Goal: Task Accomplishment & Management: Use online tool/utility

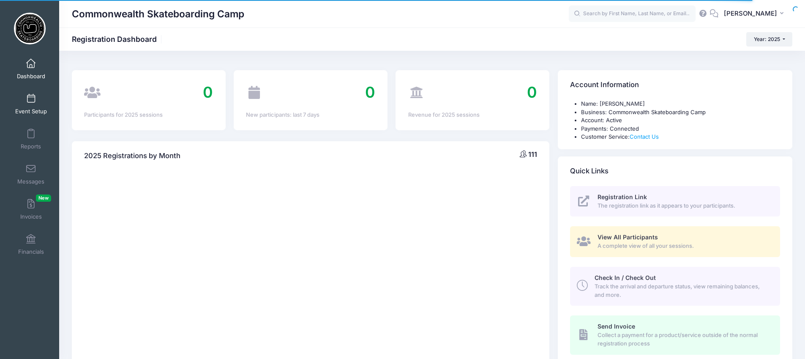
click at [34, 99] on link "Event Setup" at bounding box center [31, 104] width 40 height 30
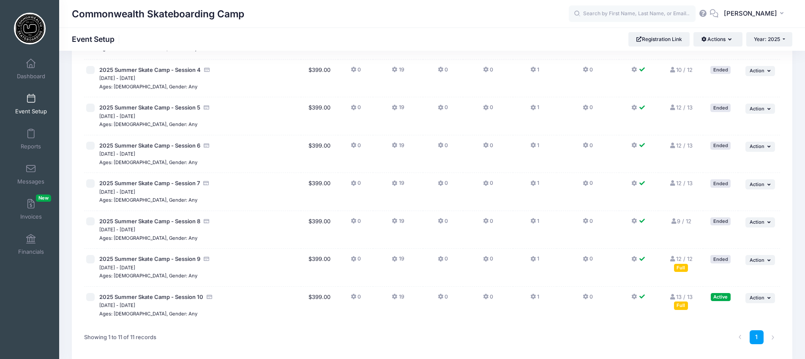
scroll to position [245, 0]
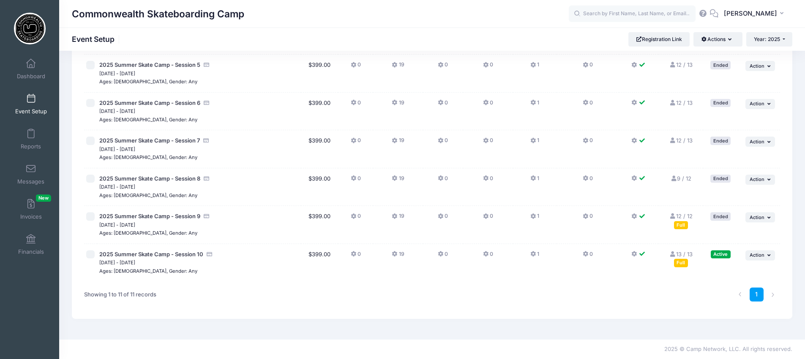
click at [685, 255] on link "13 / 13 Full" at bounding box center [680, 258] width 23 height 15
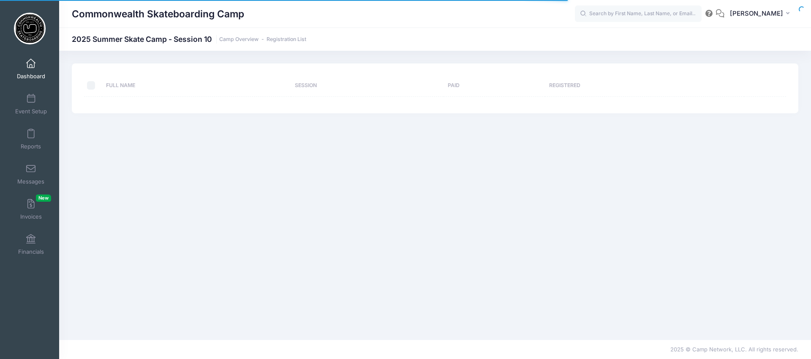
select select "10"
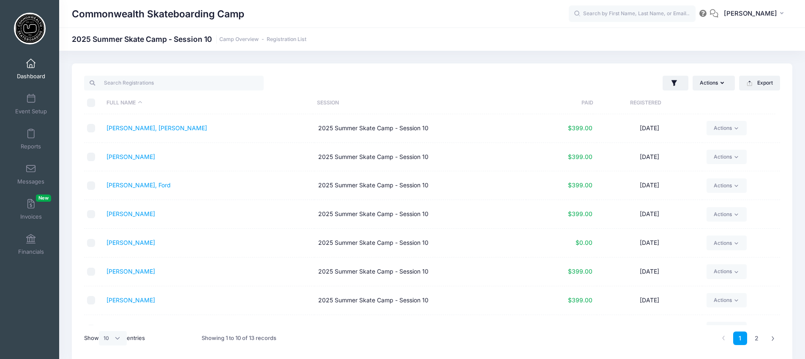
scroll to position [35, 0]
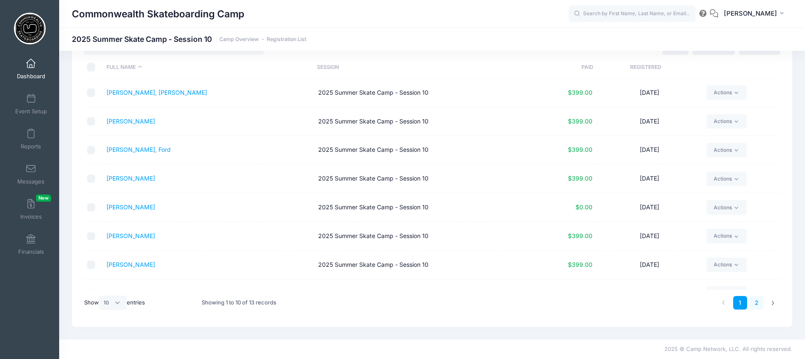
click at [759, 303] on link "2" at bounding box center [757, 303] width 14 height 14
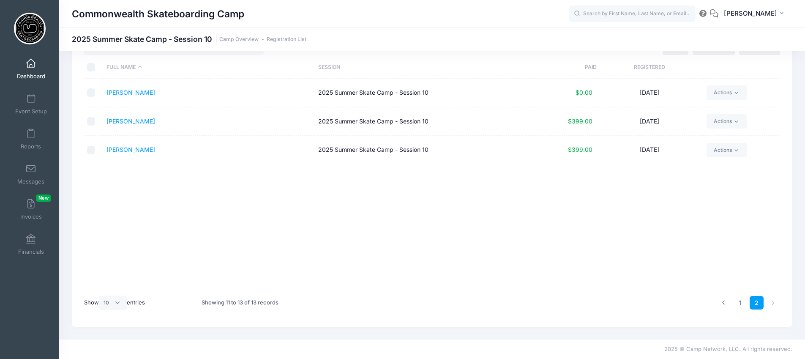
click at [95, 93] on div at bounding box center [92, 92] width 11 height 8
click at [94, 93] on input "checkbox" at bounding box center [91, 92] width 8 height 8
checkbox input "true"
click at [734, 91] on icon at bounding box center [736, 93] width 6 height 6
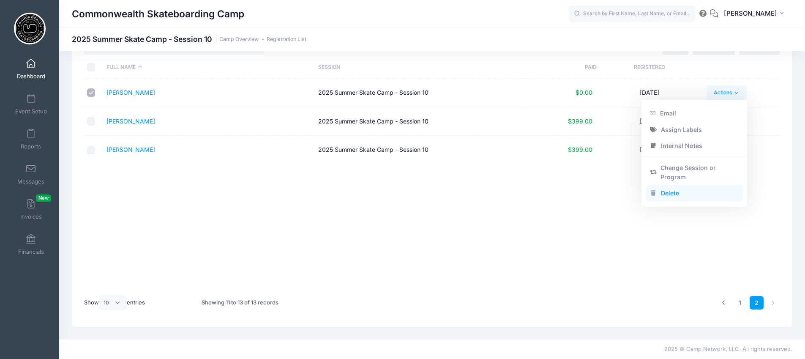
click at [685, 194] on link "Delete" at bounding box center [695, 193] width 98 height 16
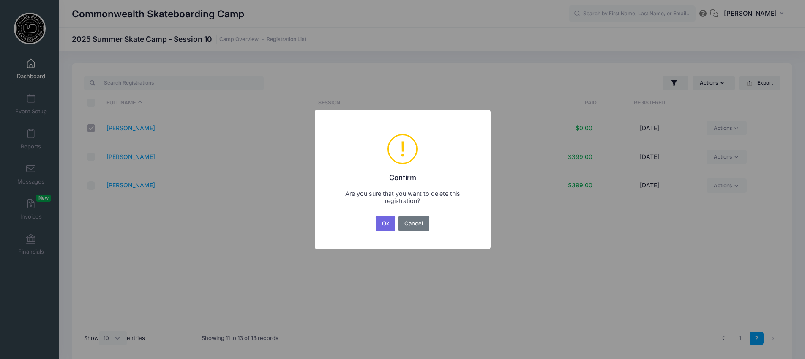
click at [382, 225] on button "Ok" at bounding box center [385, 223] width 19 height 15
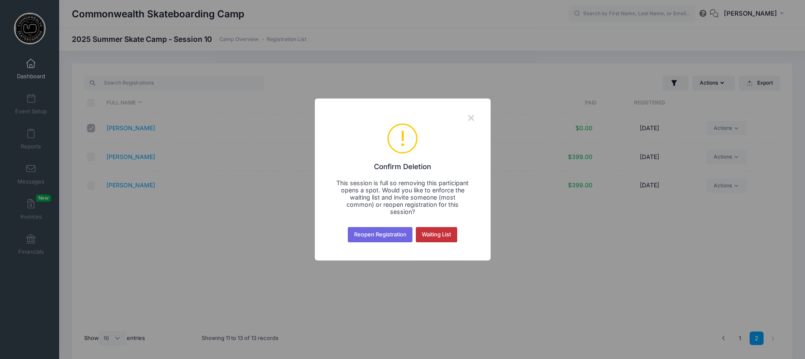
click at [436, 231] on button "Waiting List" at bounding box center [436, 234] width 41 height 15
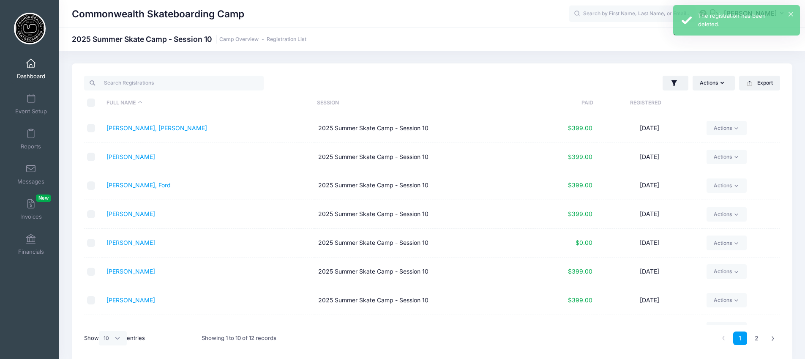
click at [25, 70] on link "Dashboard" at bounding box center [31, 69] width 40 height 30
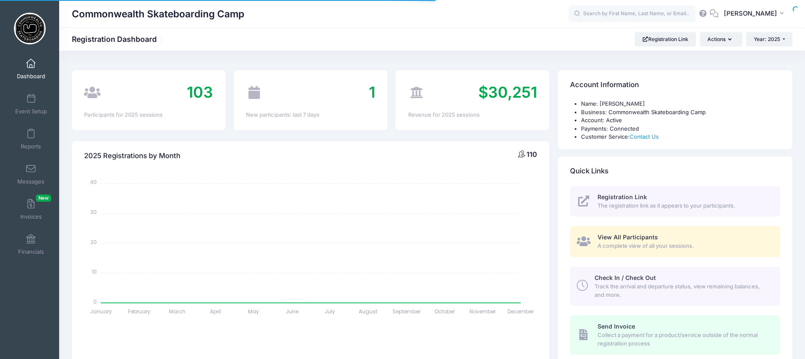
select select
click at [728, 40] on icon "button" at bounding box center [731, 40] width 7 height 0
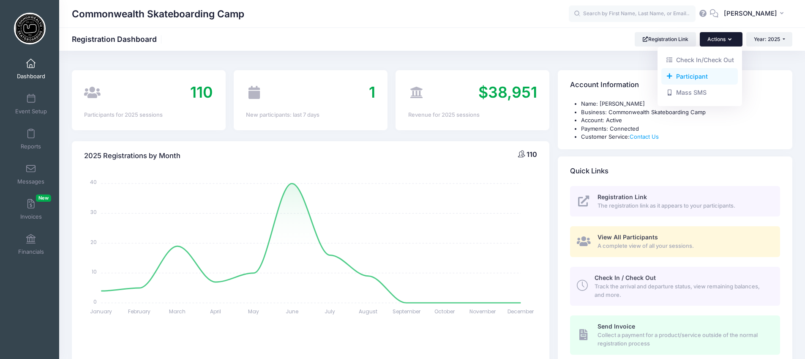
click at [698, 76] on link "Participant" at bounding box center [699, 76] width 76 height 16
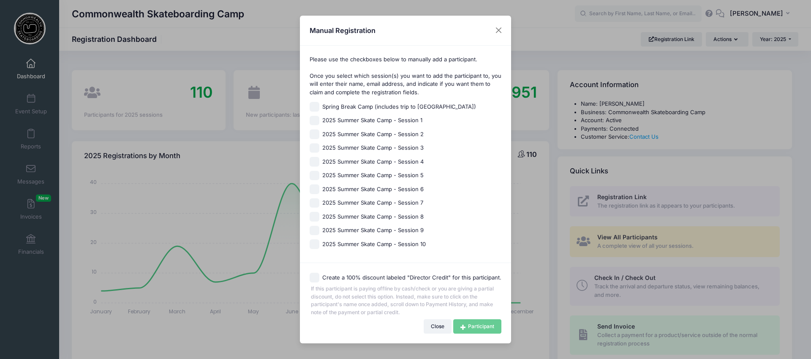
click at [318, 243] on input "2025 Summer Skate Camp - Session 10" at bounding box center [315, 244] width 10 height 10
checkbox input "true"
click at [478, 327] on link "Participant" at bounding box center [477, 326] width 48 height 14
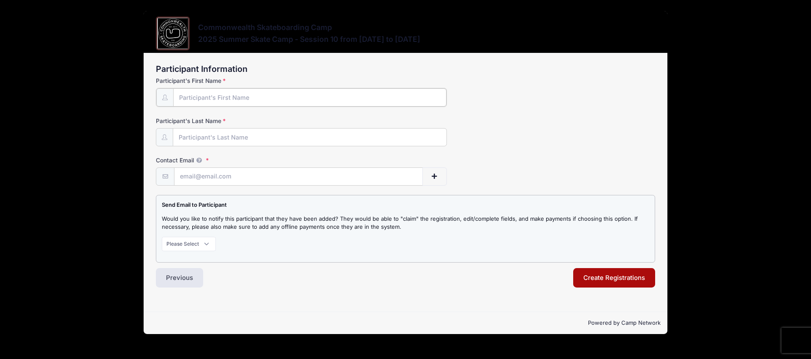
click at [243, 99] on input "Participant's First Name" at bounding box center [309, 97] width 273 height 18
type input "z"
type input "Isaiah"
type input "Norum"
type input "n"
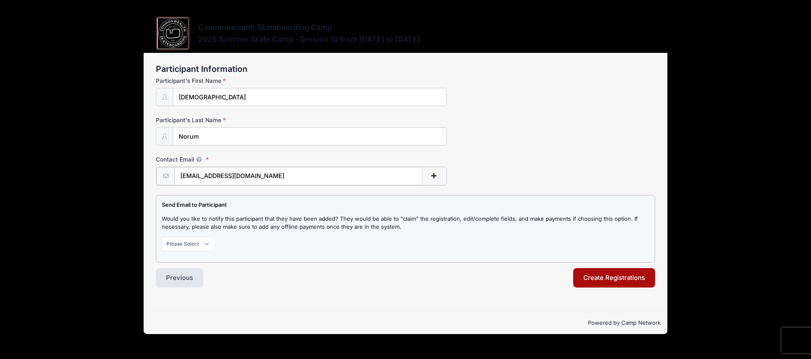
type input "jen@norum.org"
click at [205, 245] on select "Please Select Don't Notify Notify" at bounding box center [189, 243] width 54 height 14
select select "1"
click at [597, 276] on button "Create Registrations" at bounding box center [614, 276] width 82 height 19
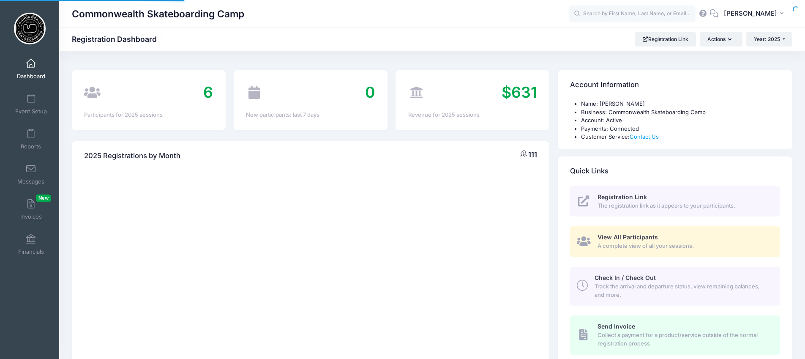
select select
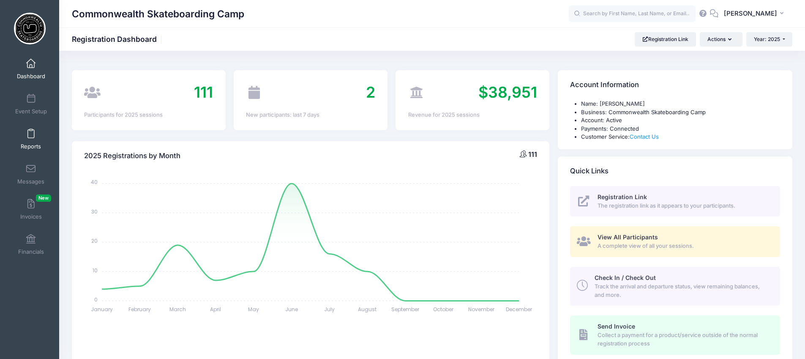
click at [27, 138] on link "Reports" at bounding box center [31, 139] width 40 height 30
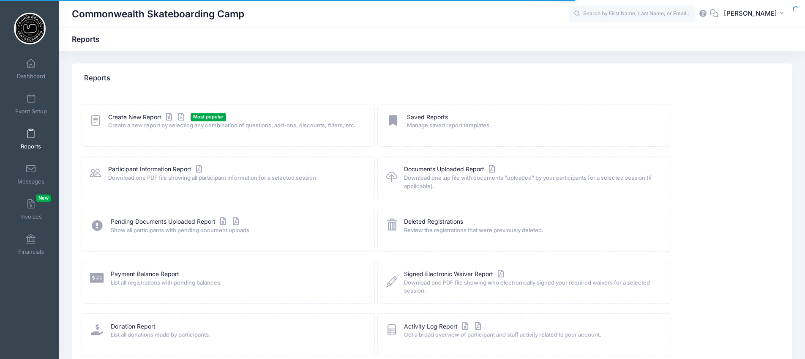
click at [136, 110] on div "Create New Report Most popular Create a new report by selecting any combination…" at bounding box center [228, 125] width 293 height 43
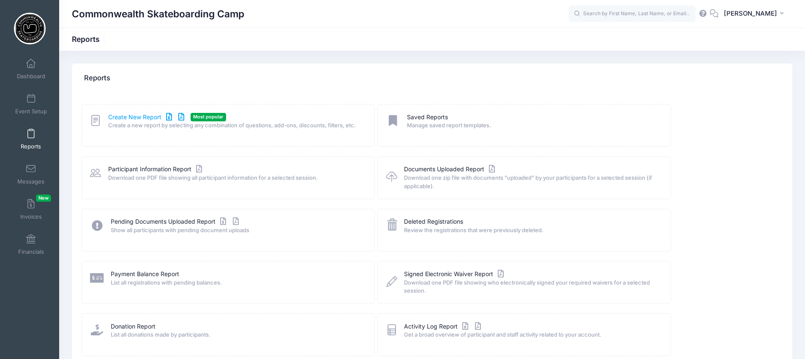
click at [133, 120] on link "Create New Report" at bounding box center [147, 117] width 79 height 9
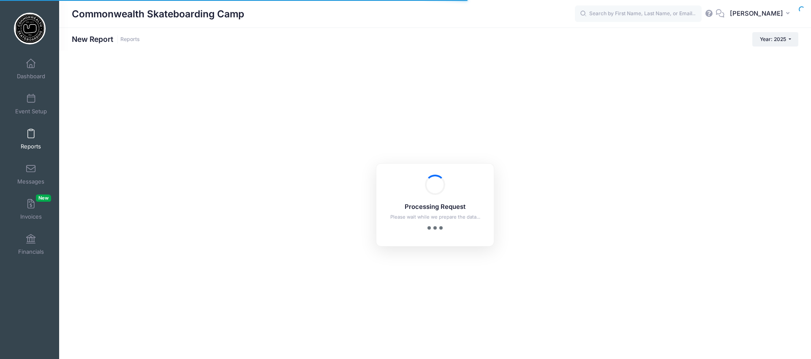
checkbox input "true"
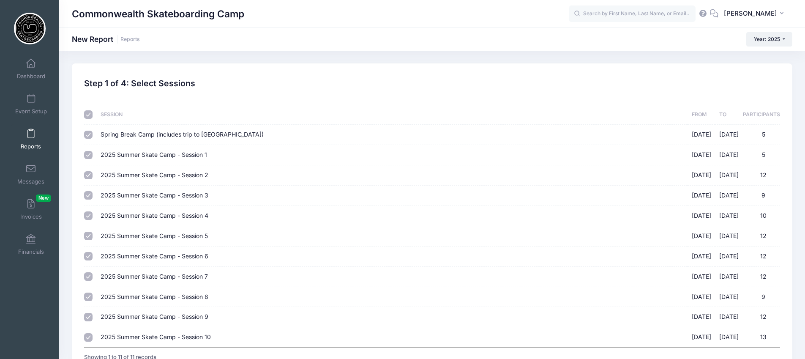
click at [89, 116] on input "checkbox" at bounding box center [88, 114] width 8 height 8
checkbox input "false"
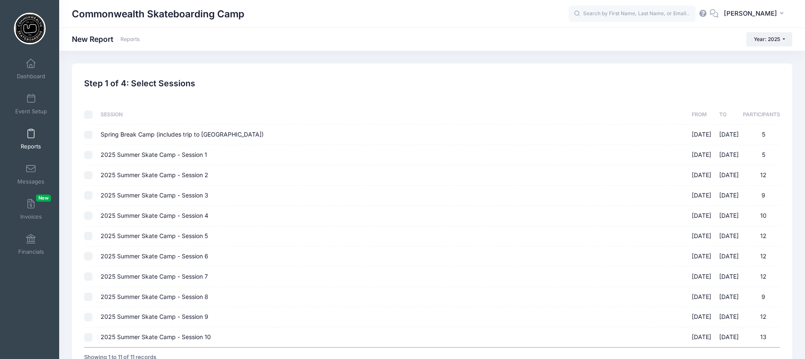
checkbox input "false"
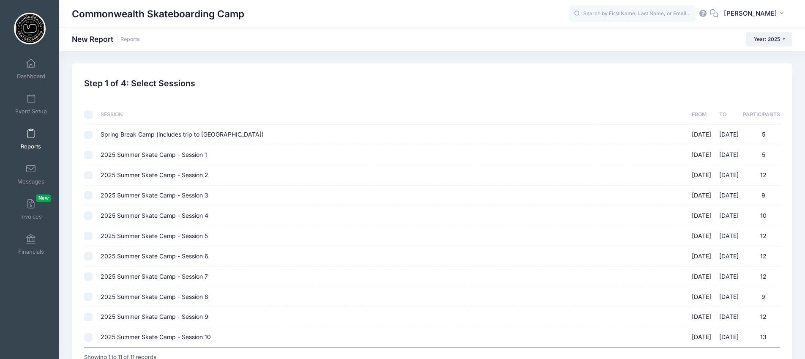
checkbox input "false"
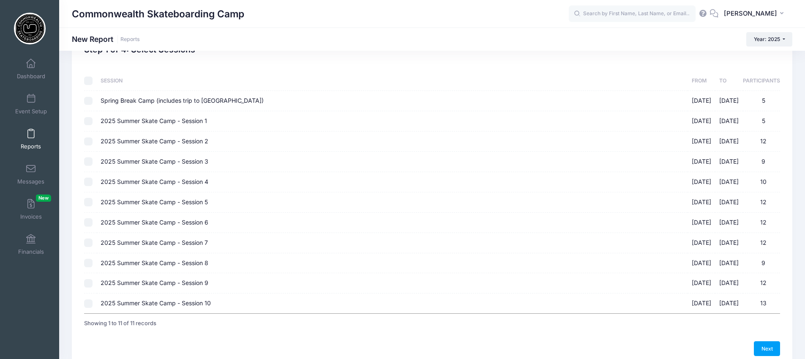
scroll to position [74, 0]
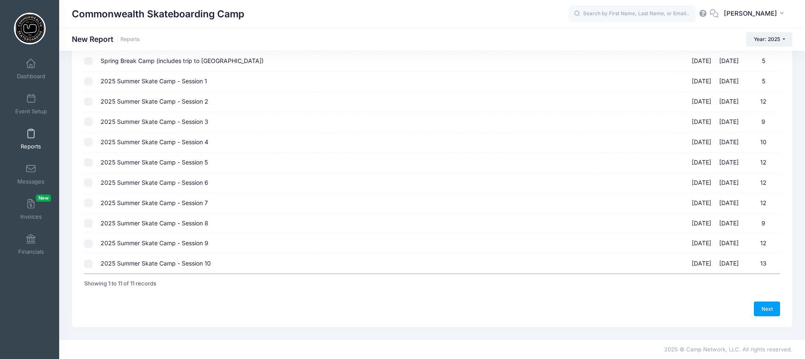
click at [86, 264] on input "2025 Summer Skate Camp - Session 10 08/18/2025 - 08/21/2025 13" at bounding box center [88, 263] width 8 height 8
checkbox input "true"
click at [770, 314] on link "Next" at bounding box center [767, 308] width 26 height 14
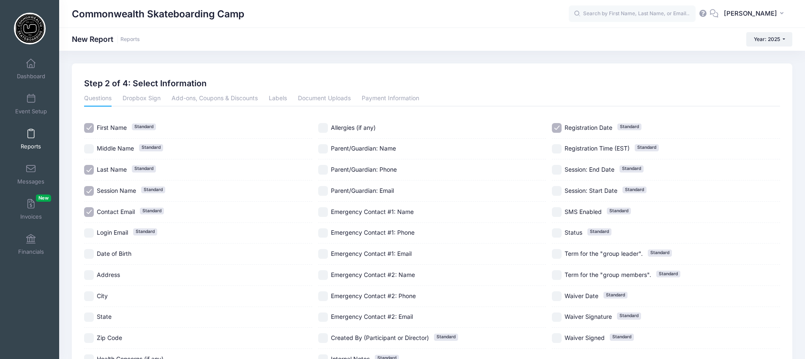
click at [88, 209] on input "Contact Email Standard" at bounding box center [89, 212] width 10 height 10
checkbox input "false"
click at [86, 190] on input "Session Name Standard" at bounding box center [89, 191] width 10 height 10
checkbox input "false"
click at [556, 128] on input "Registration Date Standard" at bounding box center [557, 128] width 10 height 10
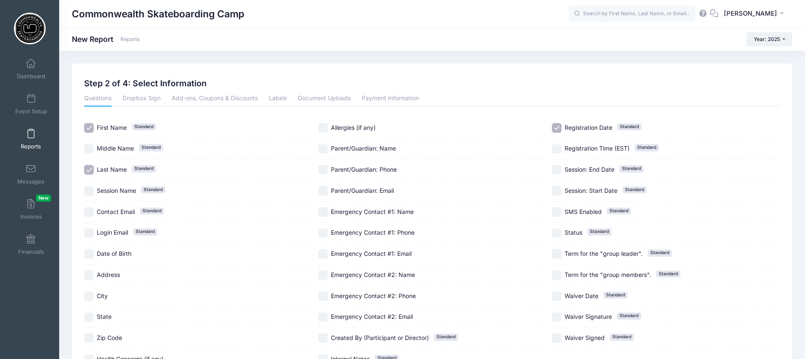
checkbox input "false"
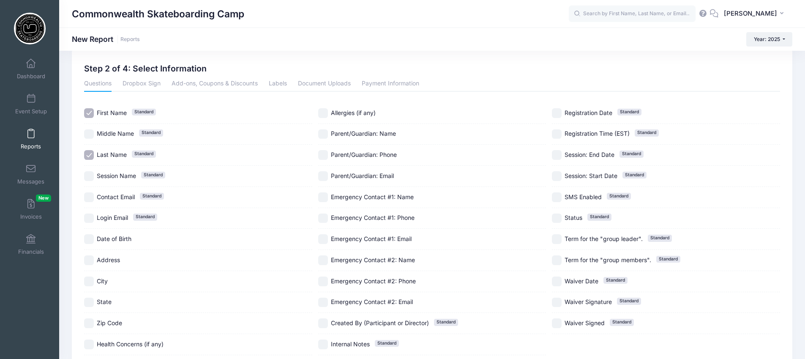
scroll to position [16, 0]
click at [325, 130] on input "Parent/Guardian: Name" at bounding box center [323, 133] width 10 height 10
checkbox input "true"
click at [324, 153] on input "Parent/Guardian: Phone" at bounding box center [323, 153] width 10 height 10
checkbox input "true"
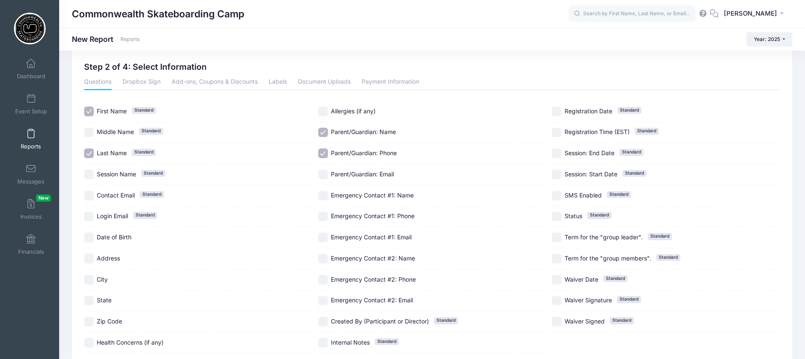
click at [322, 194] on input "Emergency Contact #1: Name" at bounding box center [323, 196] width 10 height 10
checkbox input "true"
click at [323, 218] on input "Emergency Contact #1: Phone" at bounding box center [323, 217] width 10 height 10
checkbox input "true"
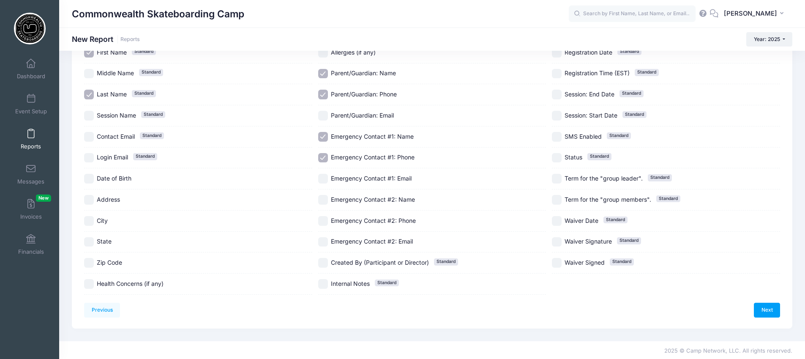
scroll to position [76, 0]
click at [761, 306] on link "Next" at bounding box center [767, 308] width 26 height 14
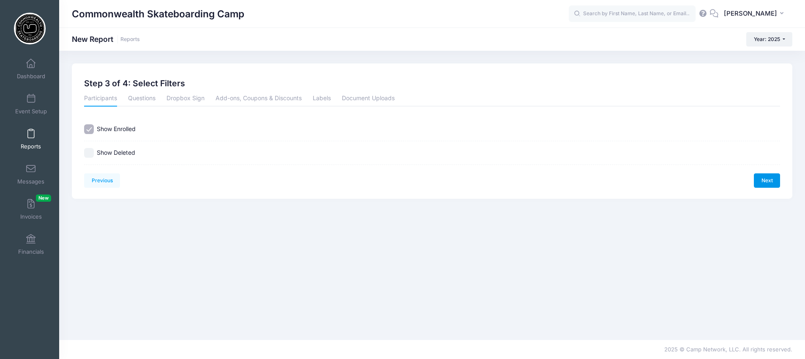
scroll to position [0, 0]
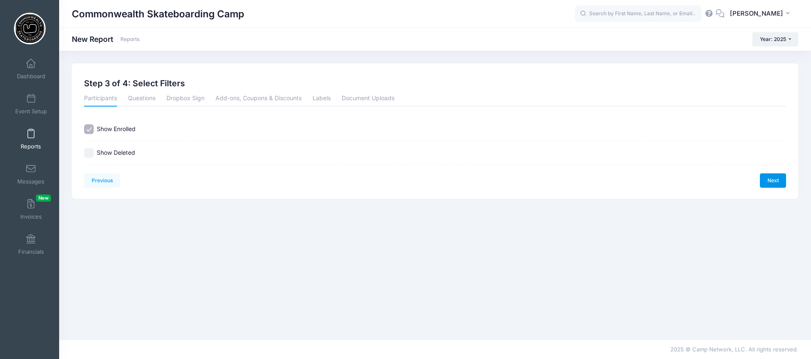
click at [773, 181] on link "Next" at bounding box center [773, 180] width 26 height 14
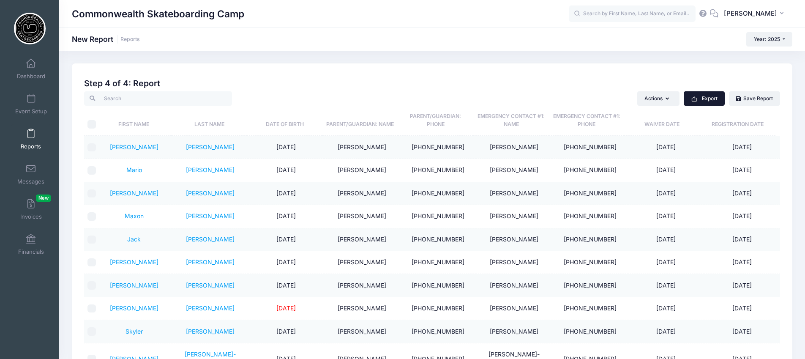
click at [706, 97] on button "Export" at bounding box center [704, 98] width 41 height 14
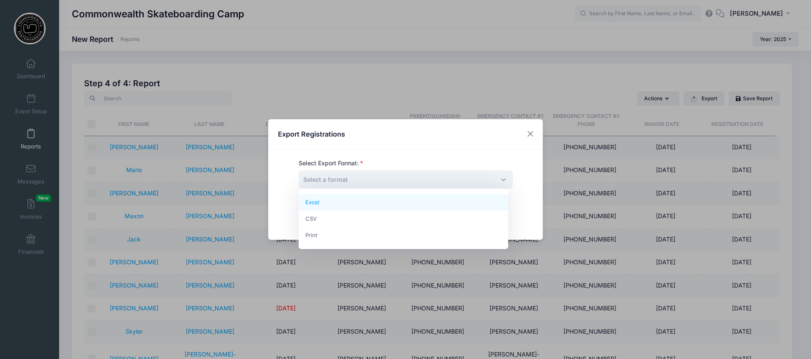
click at [412, 180] on span "Select a format" at bounding box center [406, 179] width 214 height 18
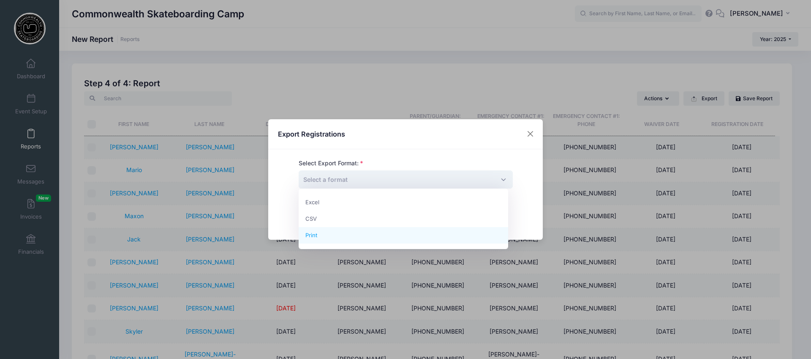
select select "print"
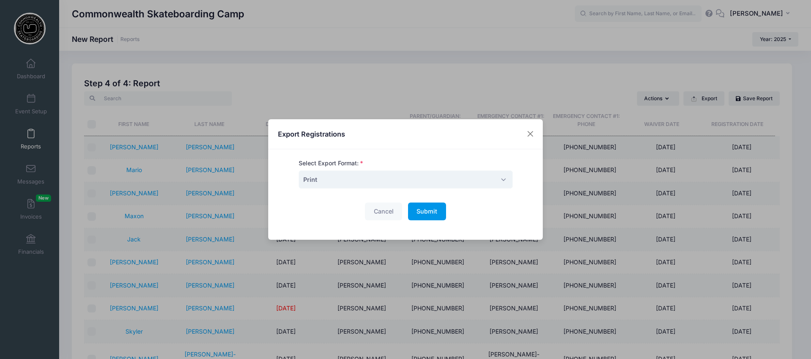
click at [427, 211] on span "Submit" at bounding box center [427, 210] width 21 height 7
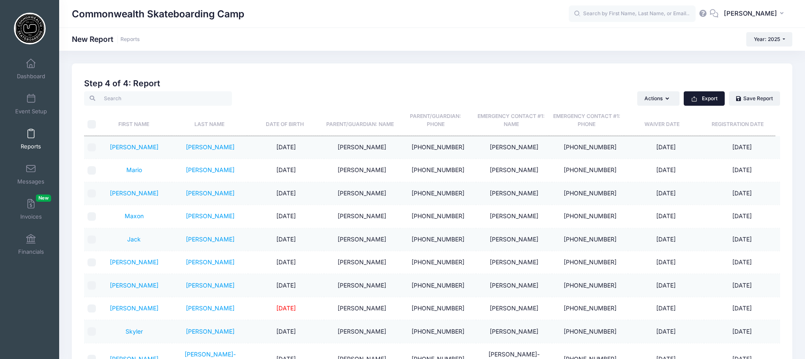
scroll to position [74, 0]
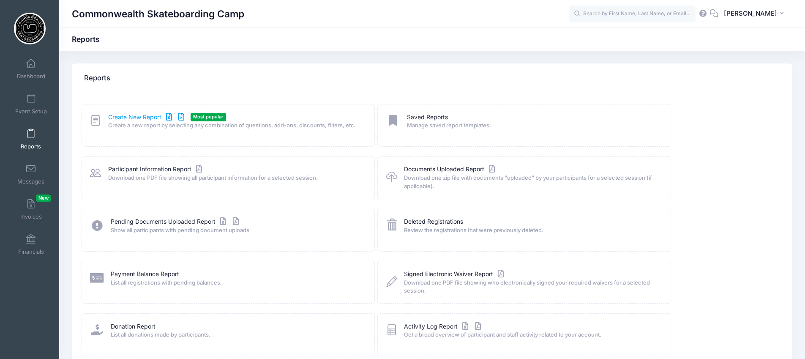
click at [140, 117] on link "Create New Report" at bounding box center [147, 117] width 79 height 9
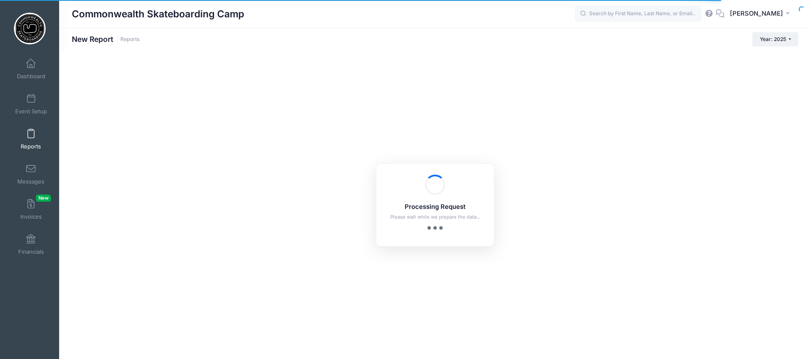
checkbox input "true"
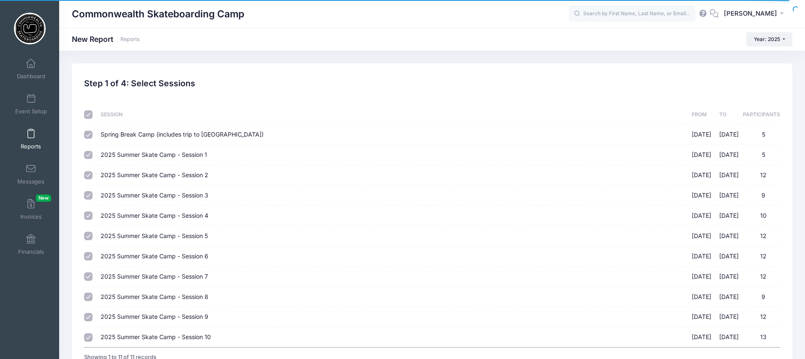
click at [89, 115] on input "checkbox" at bounding box center [88, 114] width 8 height 8
checkbox input "false"
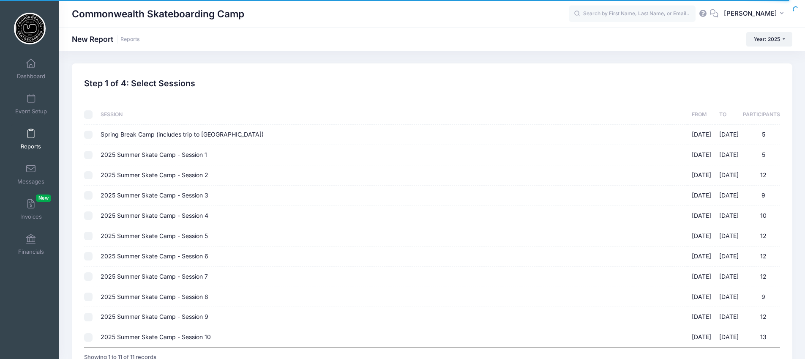
checkbox input "false"
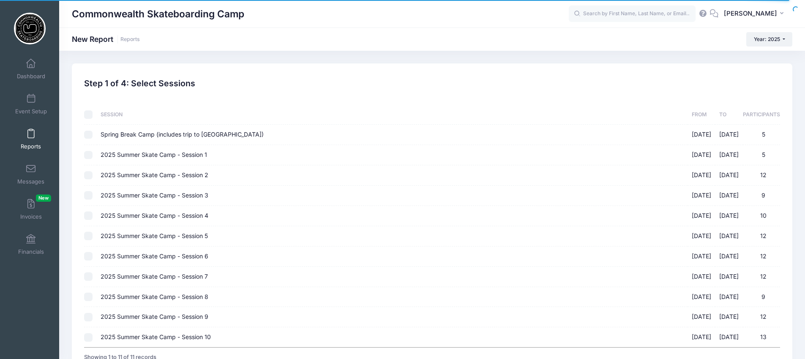
checkbox input "false"
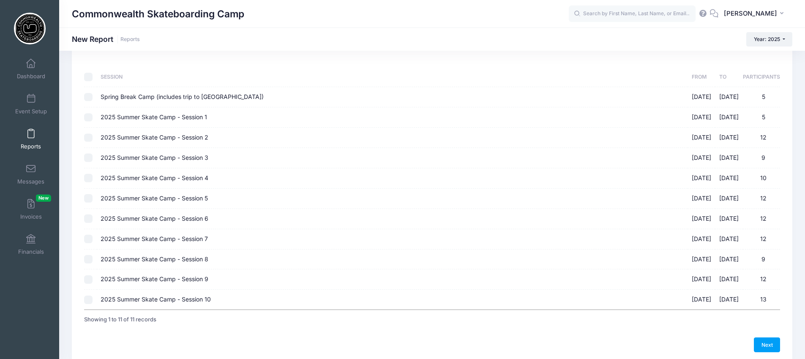
scroll to position [74, 0]
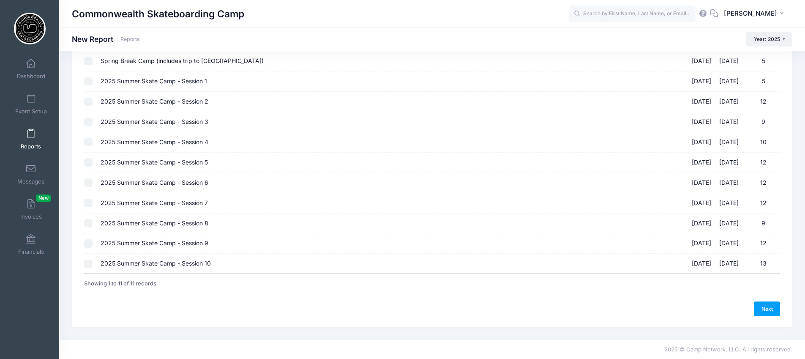
click at [90, 265] on input "2025 Summer Skate Camp - Session 10 [DATE] - [DATE] 13" at bounding box center [88, 263] width 8 height 8
checkbox input "true"
click at [768, 308] on link "Next" at bounding box center [767, 308] width 26 height 14
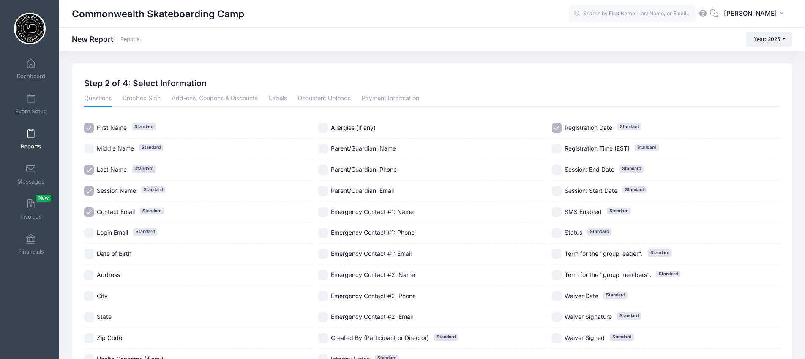
click at [88, 212] on input "Contact Email Standard" at bounding box center [89, 212] width 10 height 10
checkbox input "false"
click at [88, 191] on input "Session Name Standard" at bounding box center [89, 191] width 10 height 10
checkbox input "false"
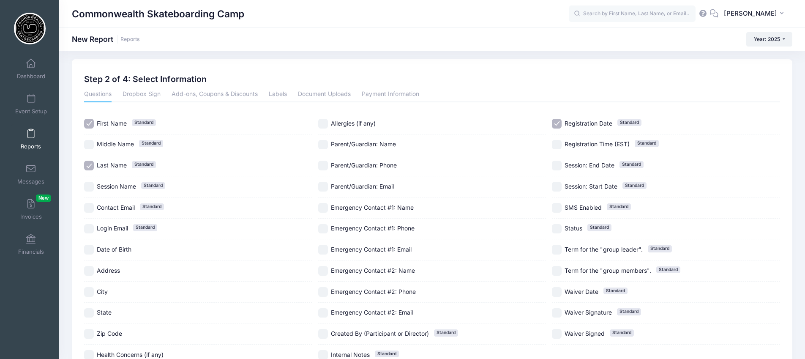
scroll to position [1, 0]
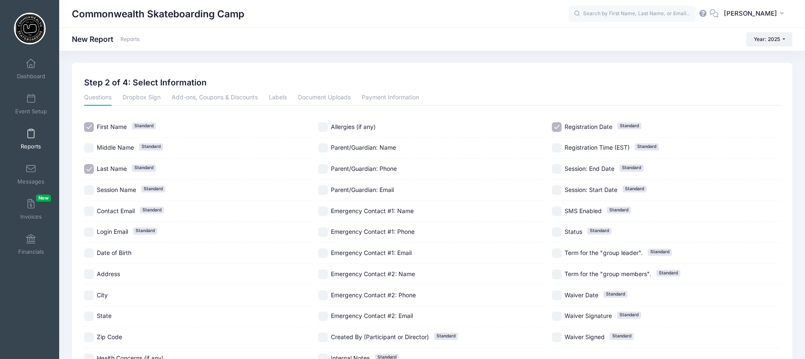
click at [561, 125] on input "Registration Date Standard" at bounding box center [557, 127] width 10 height 10
checkbox input "false"
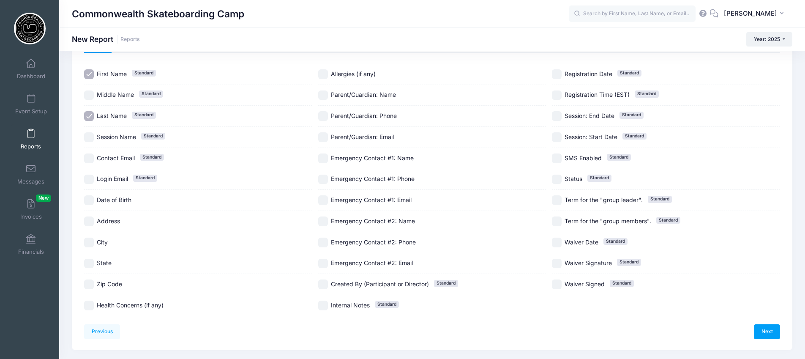
scroll to position [76, 0]
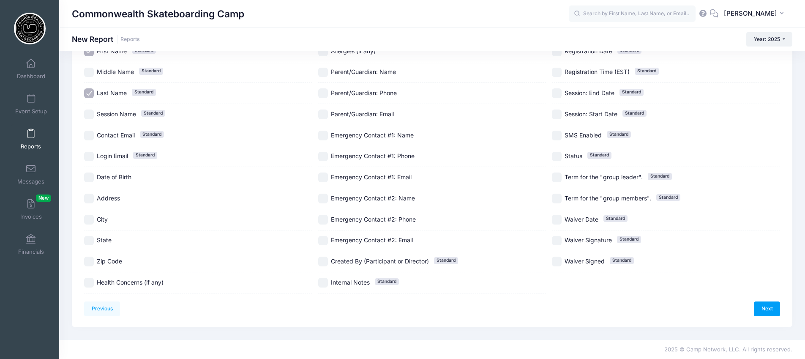
click at [555, 219] on input "Waiver Date Standard" at bounding box center [557, 220] width 10 height 10
click at [556, 220] on input "Waiver Date Standard" at bounding box center [557, 220] width 10 height 10
checkbox input "false"
click at [322, 71] on input "Parent/Guardian: Name" at bounding box center [323, 73] width 10 height 10
checkbox input "true"
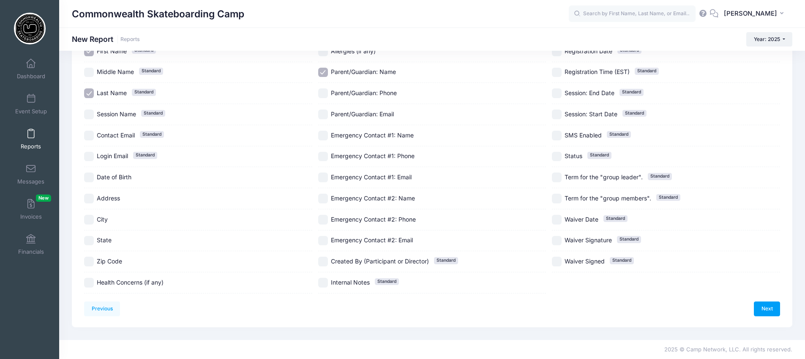
click at [322, 94] on input "Parent/Guardian: Phone" at bounding box center [323, 93] width 10 height 10
checkbox input "true"
drag, startPoint x: 324, startPoint y: 134, endPoint x: 323, endPoint y: 142, distance: 8.9
click at [324, 134] on input "Emergency Contact #1: Name" at bounding box center [323, 136] width 10 height 10
checkbox input "true"
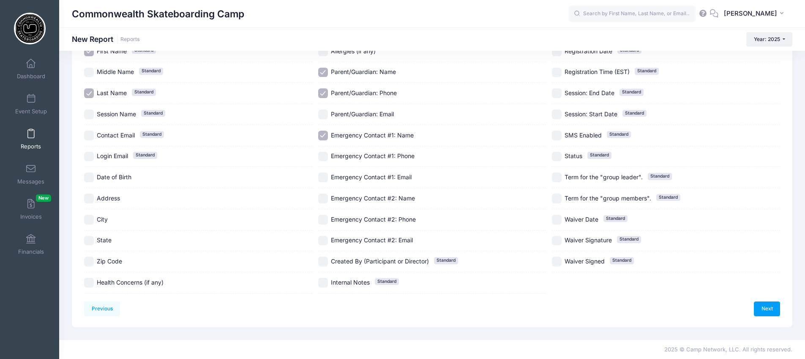
drag, startPoint x: 321, startPoint y: 158, endPoint x: 330, endPoint y: 158, distance: 9.7
click at [321, 158] on input "Emergency Contact #1: Phone" at bounding box center [323, 157] width 10 height 10
checkbox input "true"
click at [768, 310] on link "Next" at bounding box center [767, 308] width 26 height 14
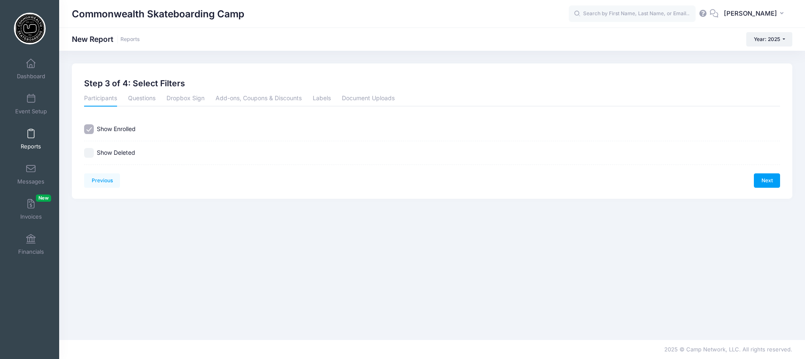
scroll to position [0, 0]
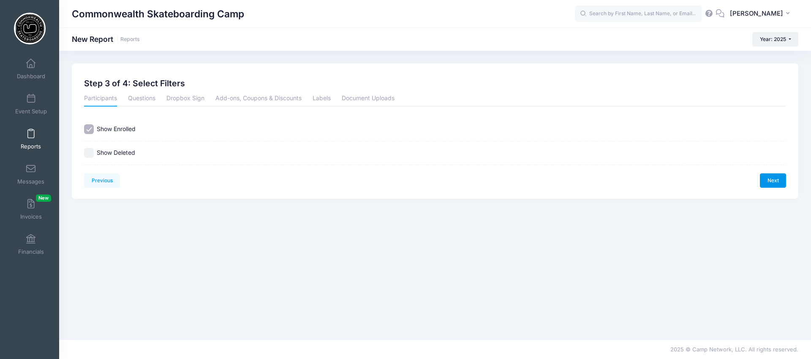
click at [775, 180] on link "Next" at bounding box center [773, 180] width 26 height 14
